Goal: Check status: Check status

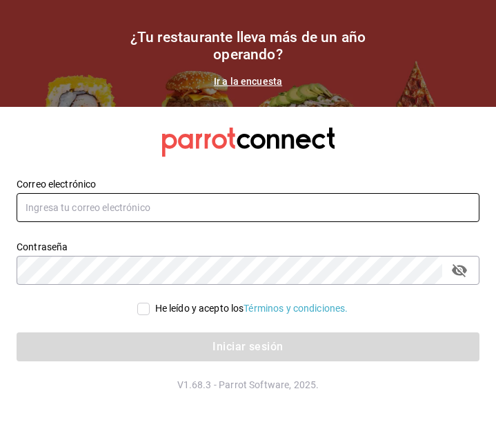
type input "[EMAIL_ADDRESS][DOMAIN_NAME]"
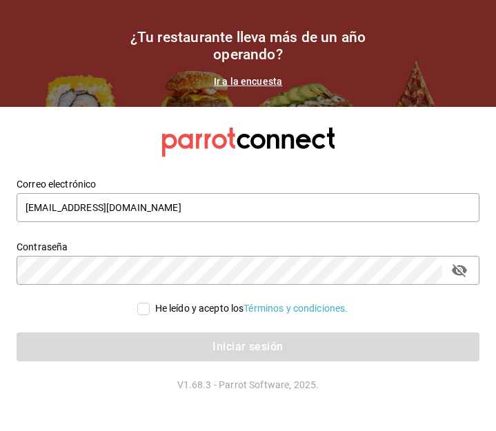
click at [138, 311] on input "He leído y acepto los Términos y condiciones." at bounding box center [143, 309] width 12 height 12
checkbox input "true"
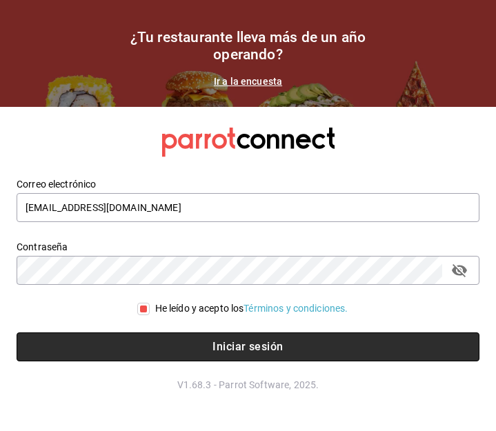
click at [169, 356] on button "Iniciar sesión" at bounding box center [248, 346] width 463 height 29
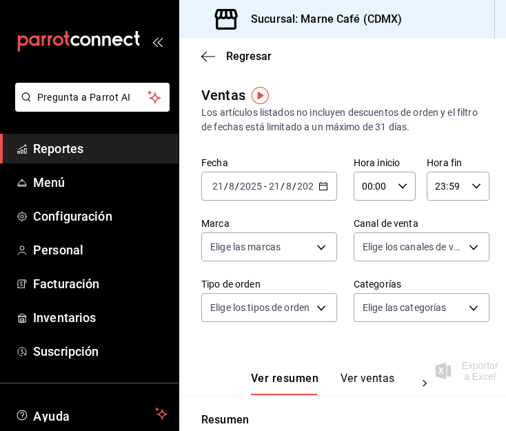
click at [321, 190] on \(Stroke\) "button" at bounding box center [323, 187] width 8 height 8
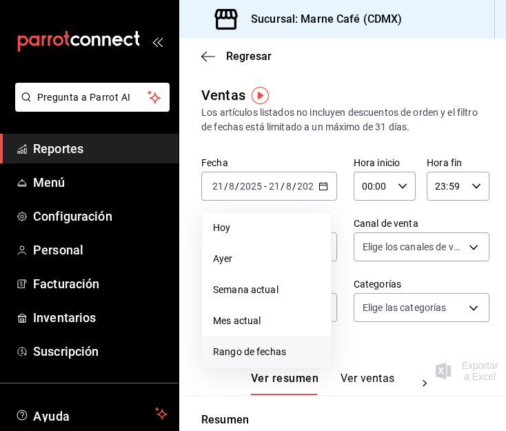
click at [282, 356] on span "Rango de fechas" at bounding box center [266, 352] width 107 height 14
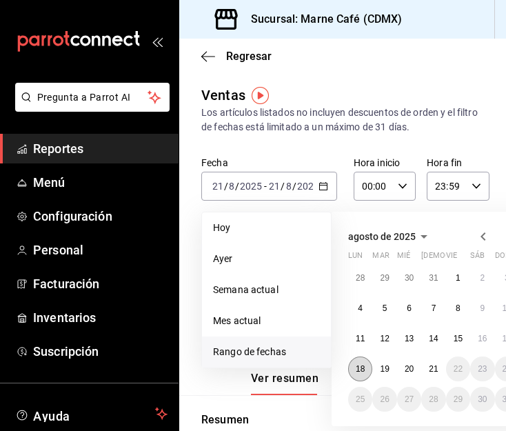
click at [366, 364] on button "18" at bounding box center [360, 368] width 24 height 25
click at [429, 368] on abbr "21" at bounding box center [433, 369] width 9 height 10
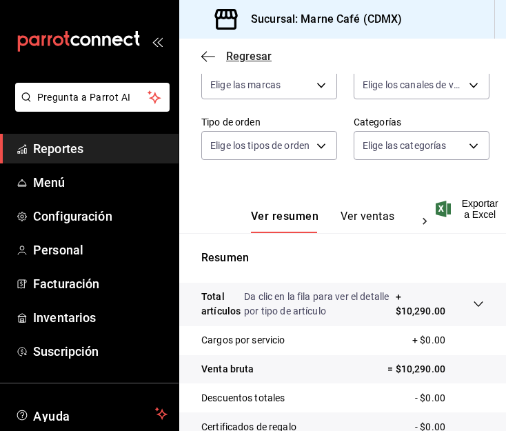
scroll to position [160, 0]
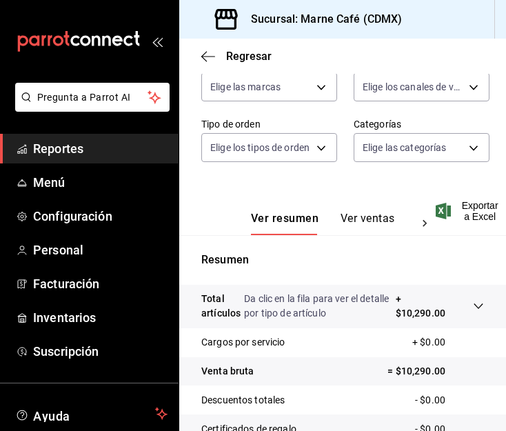
click at [208, 48] on div "Regresar" at bounding box center [342, 56] width 327 height 35
click at [208, 59] on icon "button" at bounding box center [208, 56] width 14 height 12
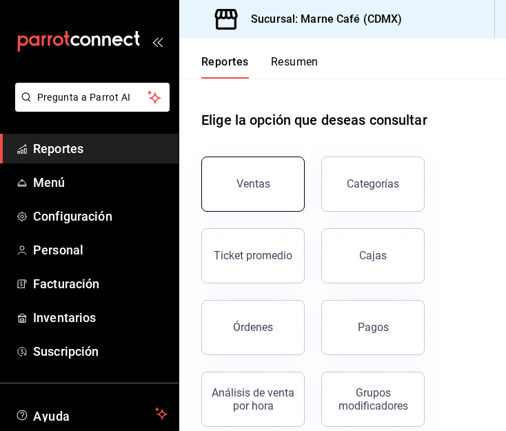
drag, startPoint x: 377, startPoint y: 319, endPoint x: 290, endPoint y: 179, distance: 165.6
click at [290, 179] on div "Ventas Categorías Ticket promedio Cajas Órdenes Pagos Análisis de venta por hor…" at bounding box center [334, 427] width 299 height 574
click at [290, 179] on button "Ventas" at bounding box center [252, 183] width 103 height 55
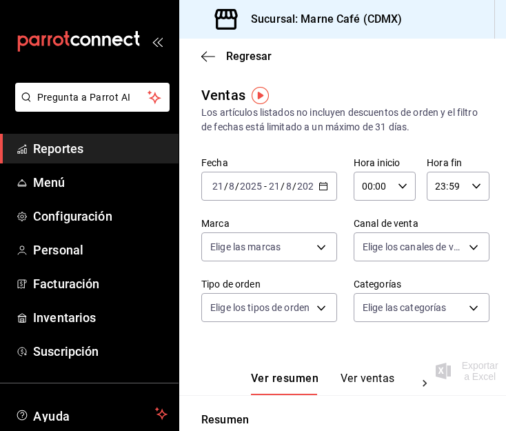
click at [318, 181] on icon "button" at bounding box center [323, 186] width 10 height 10
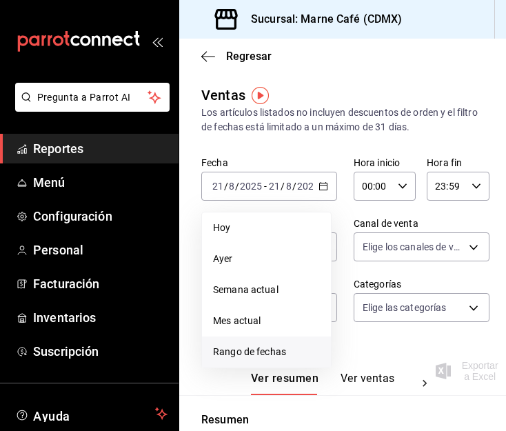
click at [270, 350] on span "Rango de fechas" at bounding box center [266, 352] width 107 height 14
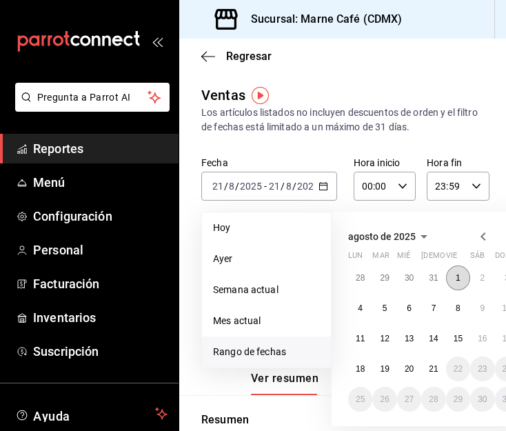
click at [467, 283] on button "1" at bounding box center [458, 277] width 24 height 25
click at [426, 379] on div "28 29 30 31 1 2 3 4 5 6 7 8 9 10 11 12 13 14 15 16 17 18 19 20 21 22 23 24 25 2…" at bounding box center [433, 338] width 171 height 146
click at [430, 369] on abbr "21" at bounding box center [433, 369] width 9 height 10
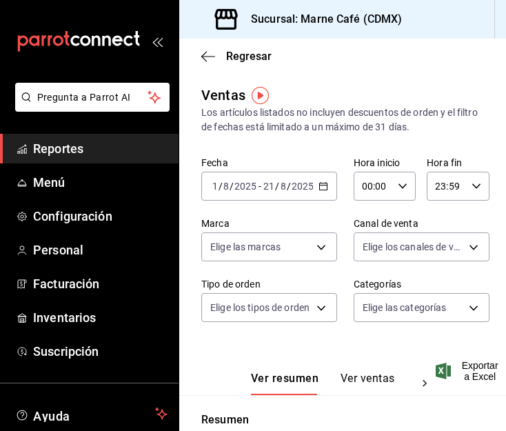
click at [321, 187] on icon "button" at bounding box center [323, 186] width 10 height 10
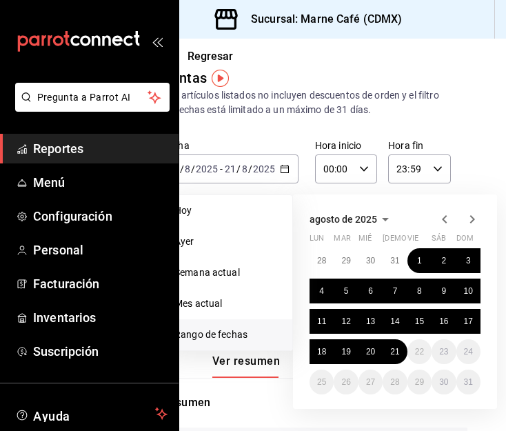
scroll to position [17, 40]
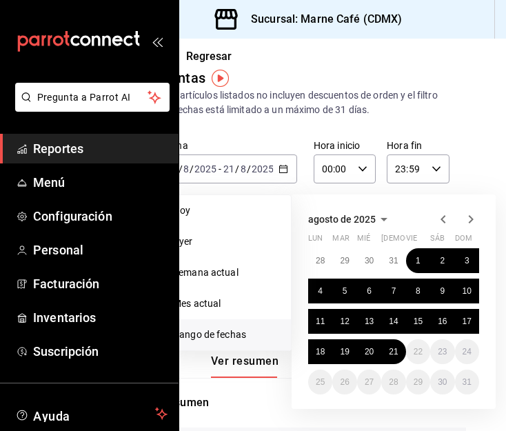
click at [441, 215] on icon "button" at bounding box center [443, 219] width 17 height 17
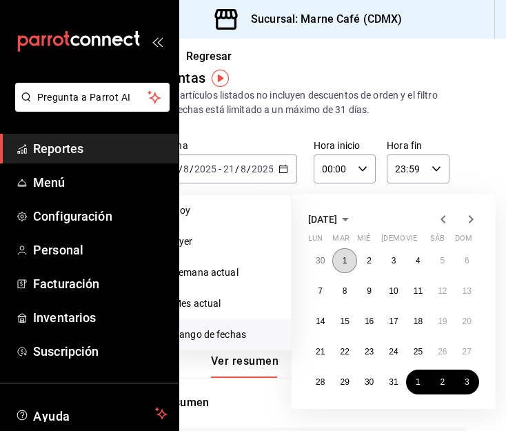
click at [347, 257] on button "1" at bounding box center [344, 260] width 24 height 25
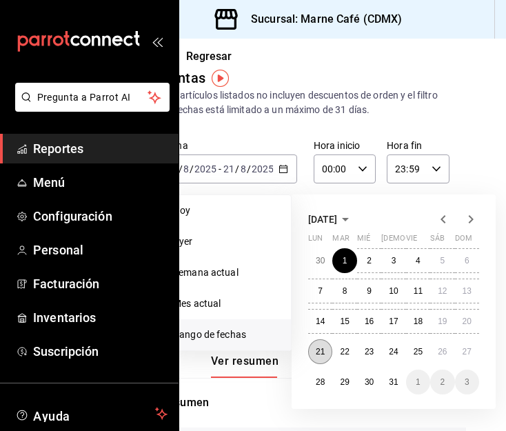
click at [318, 348] on abbr "21" at bounding box center [320, 352] width 9 height 10
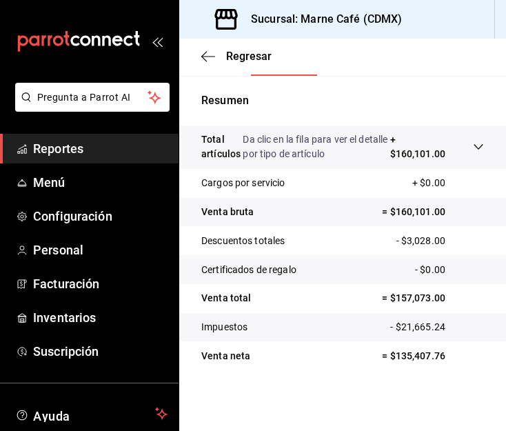
scroll to position [0, 2]
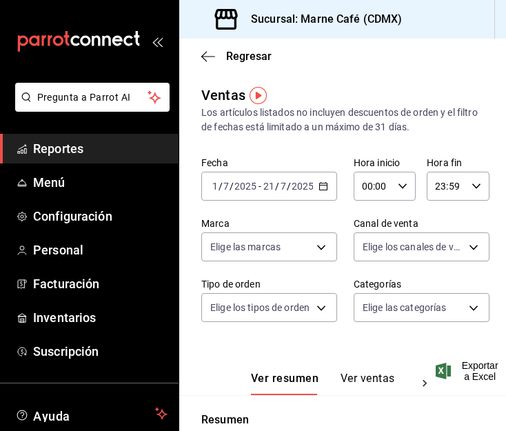
click at [318, 188] on icon "button" at bounding box center [323, 186] width 10 height 10
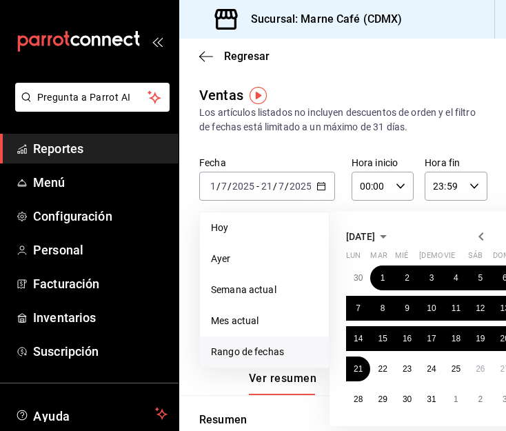
click at [477, 235] on icon "button" at bounding box center [481, 236] width 17 height 17
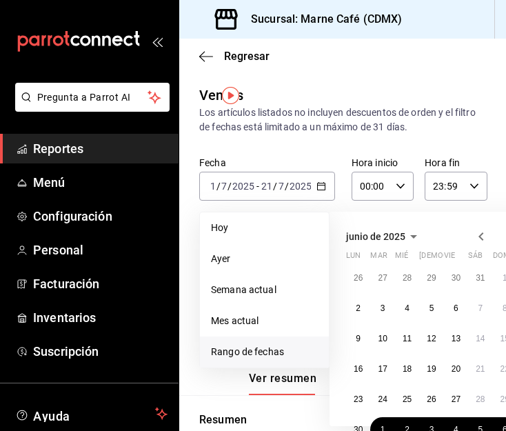
scroll to position [0, 77]
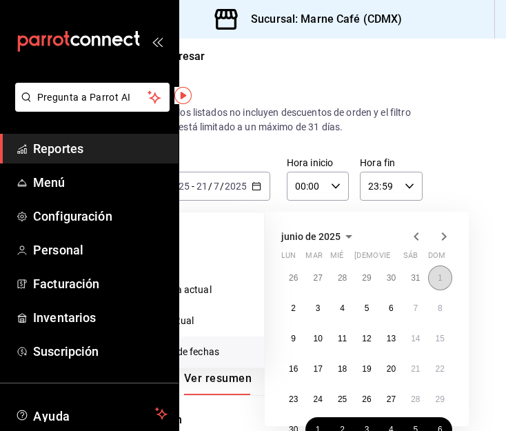
click at [428, 279] on button "1" at bounding box center [440, 277] width 24 height 25
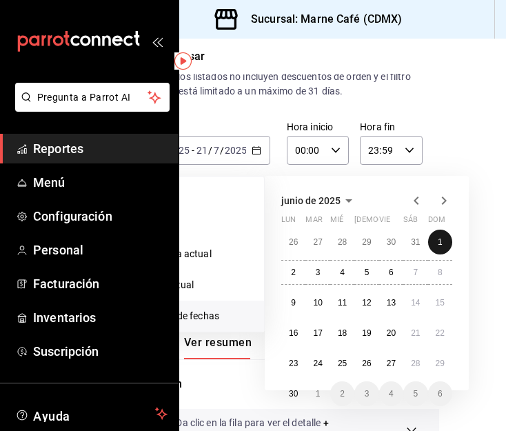
scroll to position [37, 77]
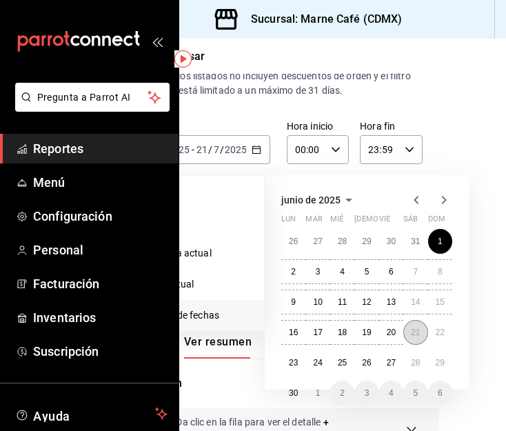
click at [411, 334] on abbr "21" at bounding box center [415, 332] width 9 height 10
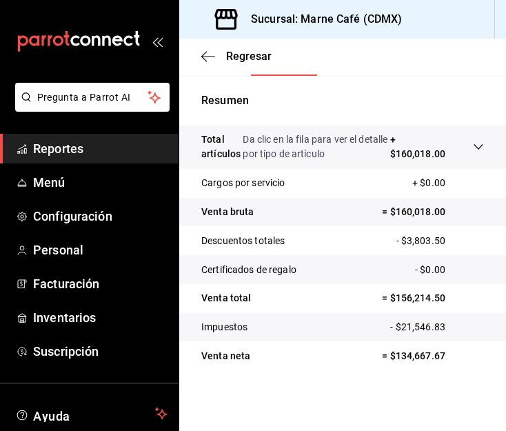
scroll to position [0, 2]
